Goal: Use online tool/utility: Utilize a website feature to perform a specific function

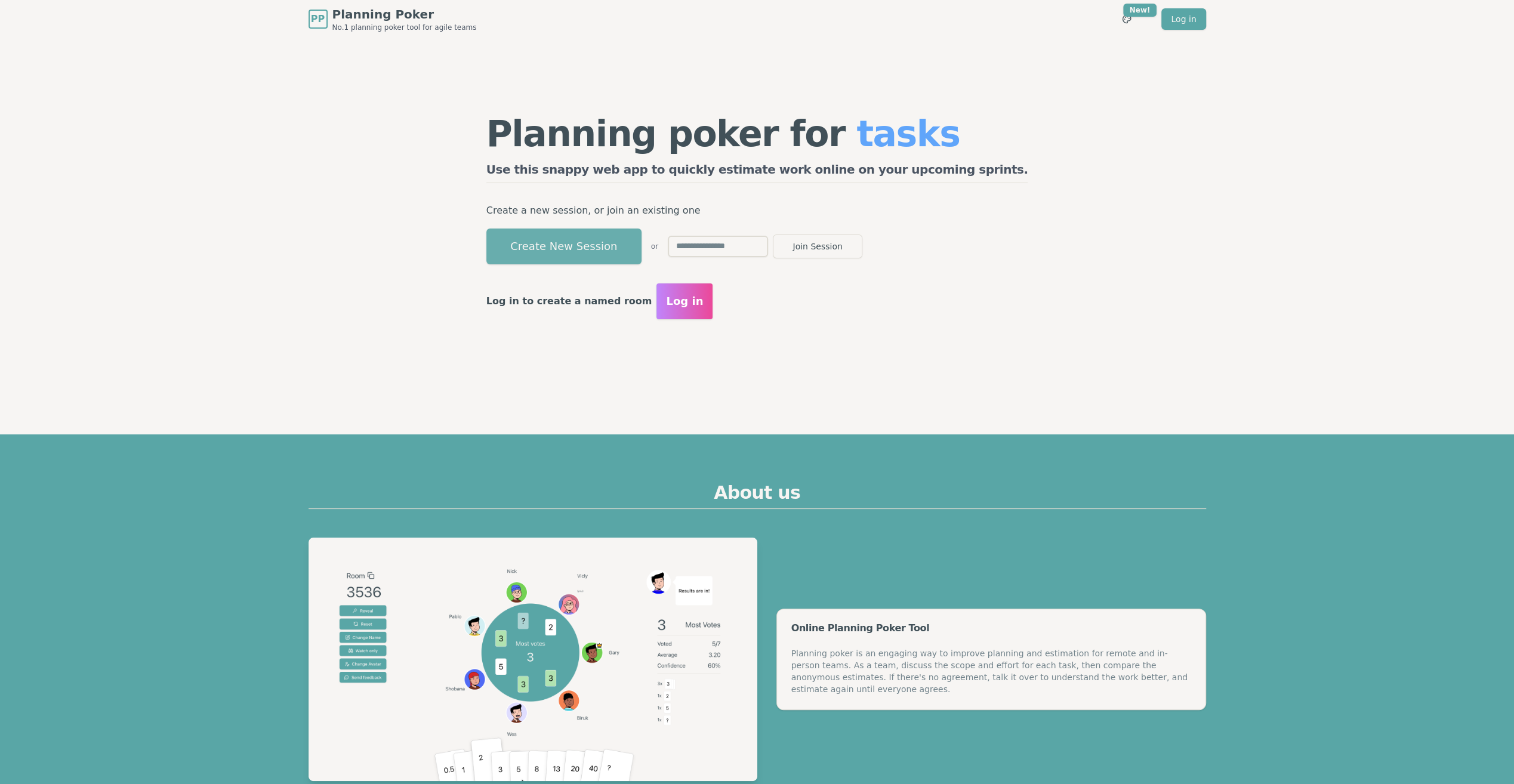
click at [641, 253] on button "Create New Session" at bounding box center [564, 246] width 155 height 36
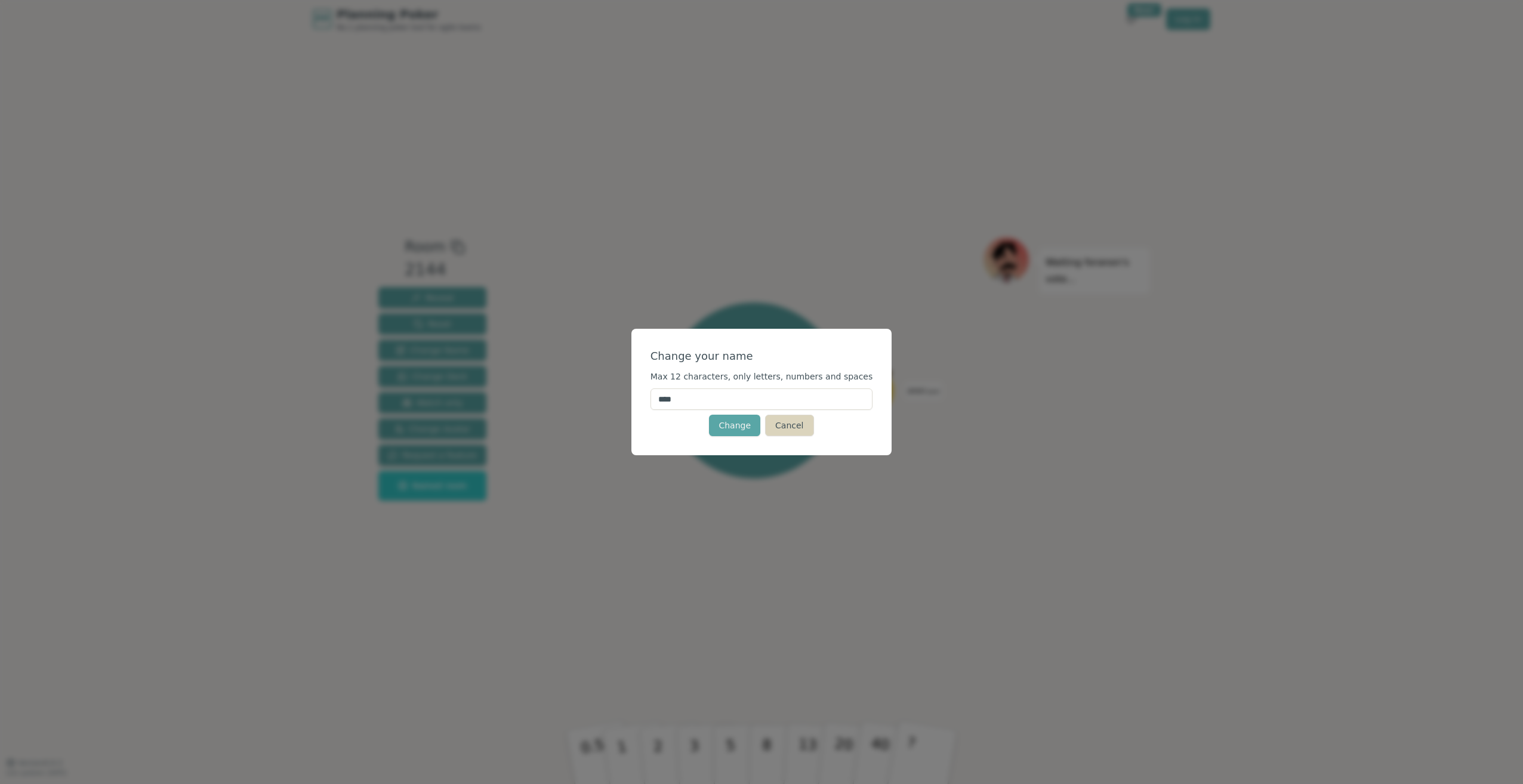
click at [776, 426] on button "Cancel" at bounding box center [790, 425] width 48 height 22
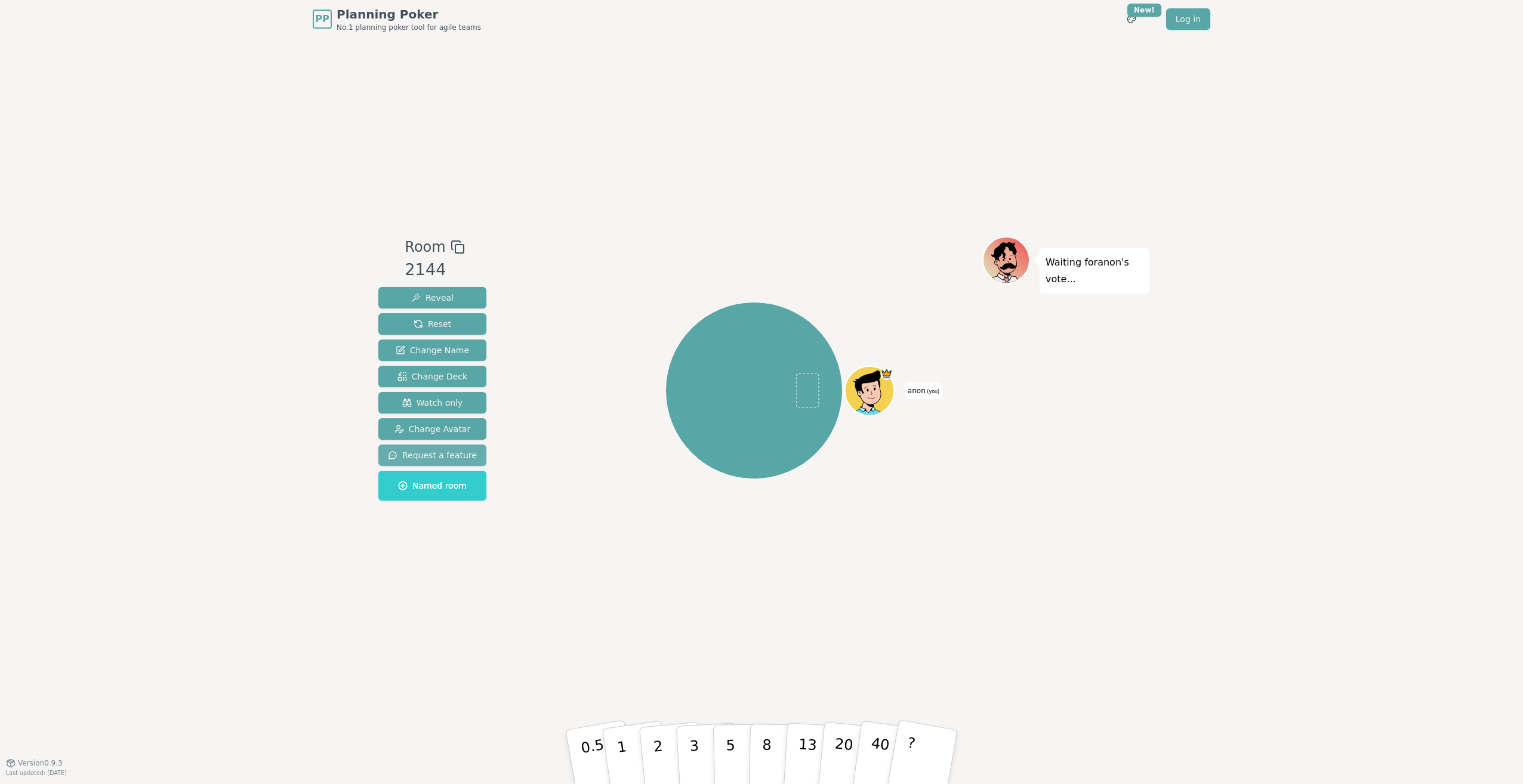
click at [453, 455] on span "Request a feature" at bounding box center [432, 455] width 89 height 12
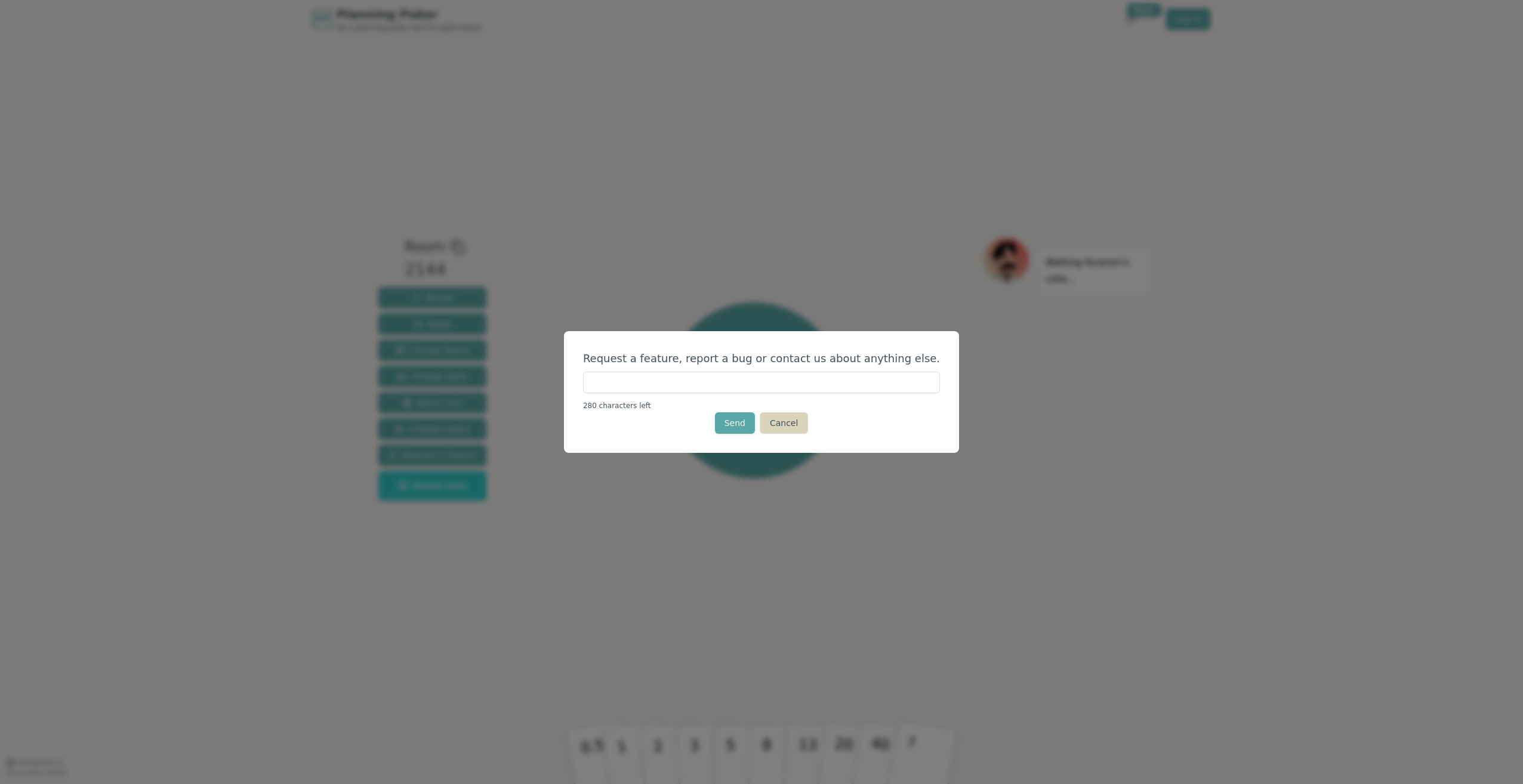
click at [789, 430] on button "Cancel" at bounding box center [783, 422] width 48 height 22
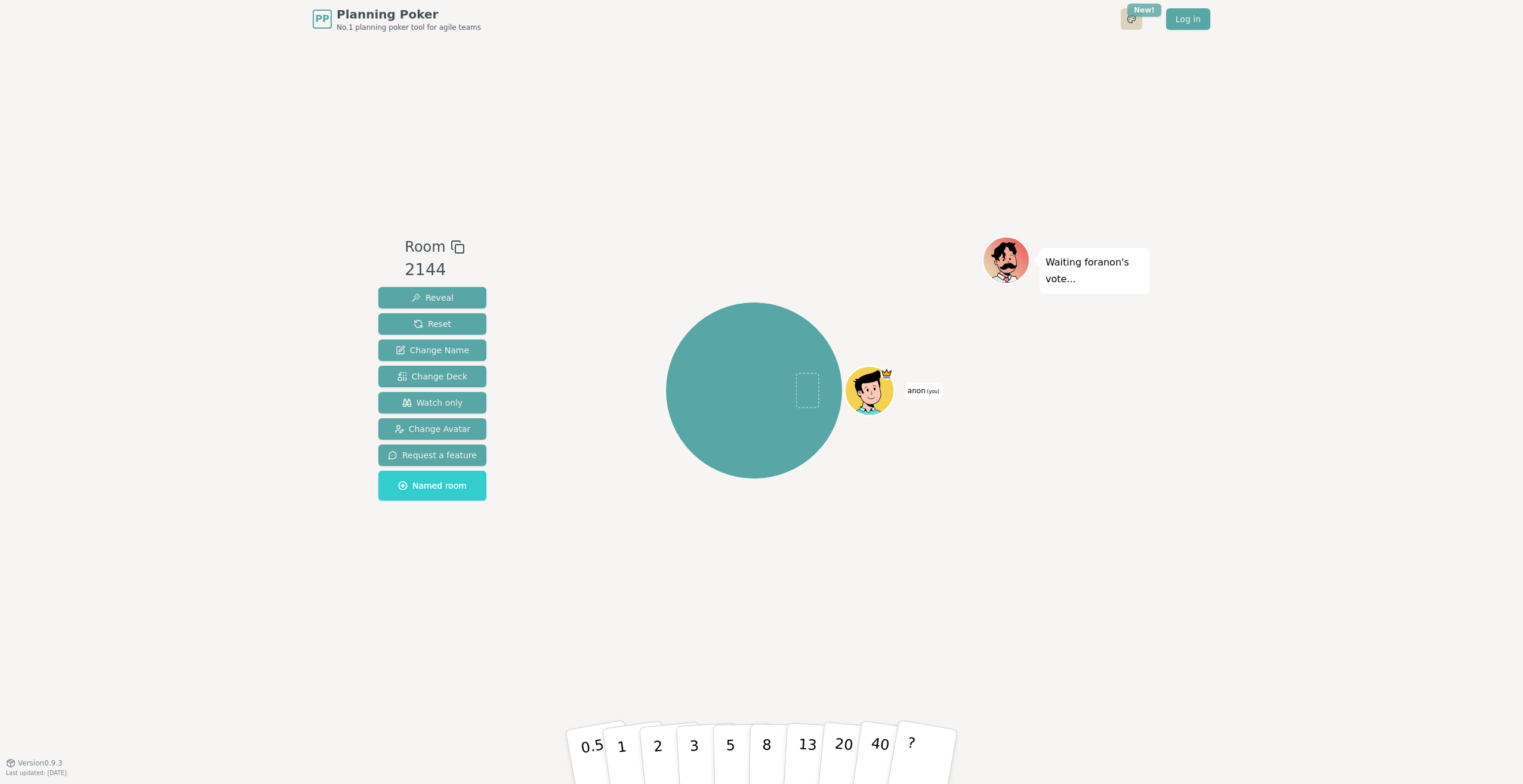
click at [1144, 9] on html "PP Planning Poker No.1 planning poker tool for agile teams Toggle theme New! Lo…" at bounding box center [761, 392] width 1523 height 784
click at [405, 381] on html "PP Planning Poker No.1 planning poker tool for agile teams Toggle theme New! Lo…" at bounding box center [761, 392] width 1523 height 784
click at [444, 378] on span "Change Deck" at bounding box center [432, 376] width 70 height 12
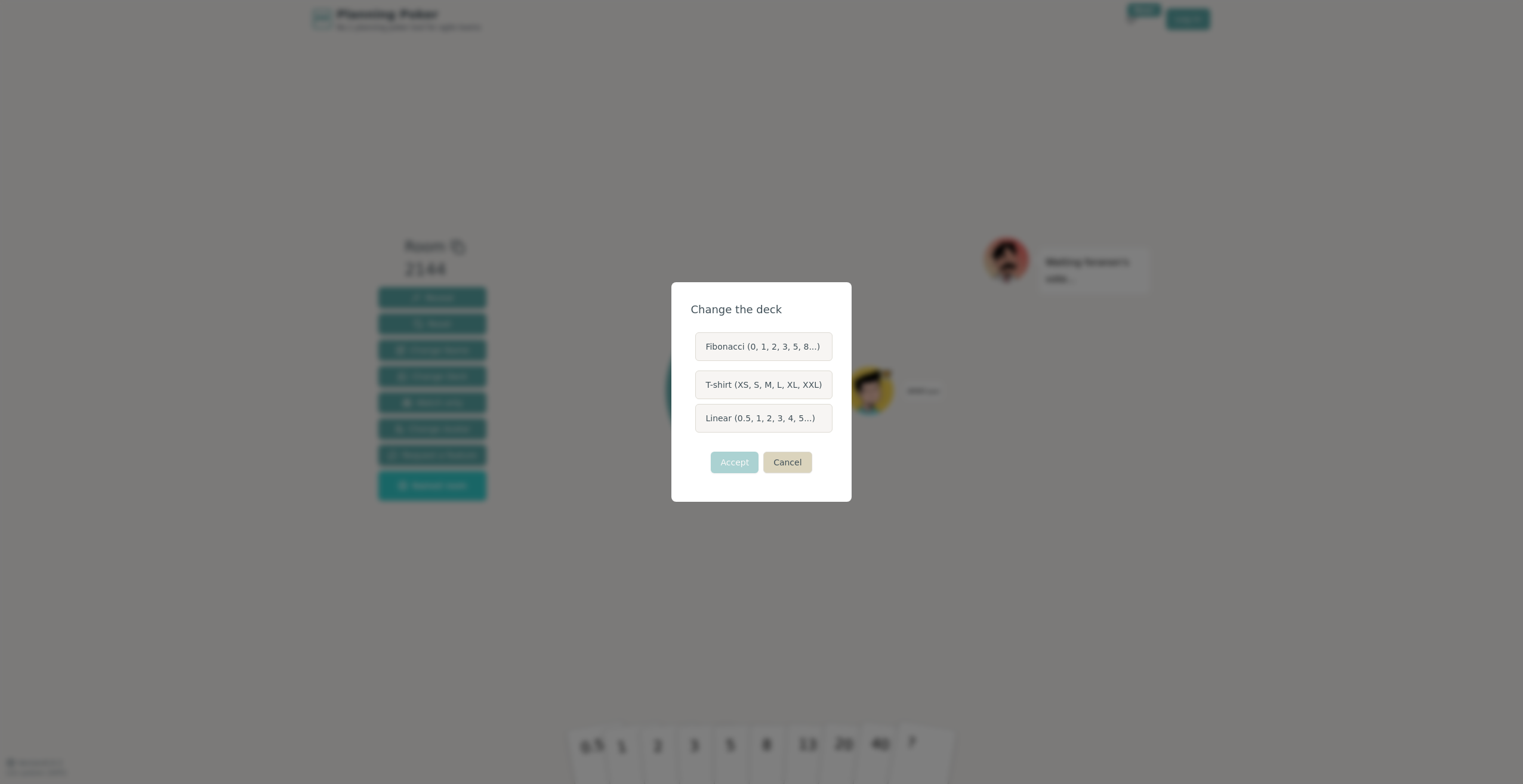
click at [780, 459] on button "Cancel" at bounding box center [788, 462] width 48 height 22
